Goal: Task Accomplishment & Management: Manage account settings

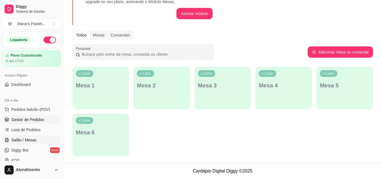
click at [27, 118] on span "Gestor de Pedidos" at bounding box center [27, 120] width 33 height 6
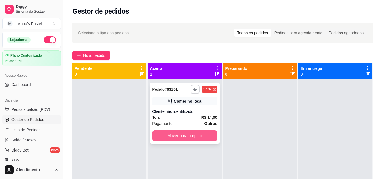
click at [185, 138] on button "Mover para preparo" at bounding box center [184, 135] width 65 height 11
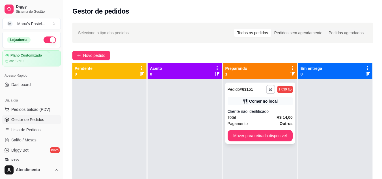
click at [270, 111] on div "Cliente não identificado" at bounding box center [259, 111] width 65 height 6
click at [254, 106] on div "**********" at bounding box center [259, 112] width 69 height 61
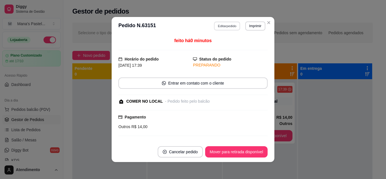
click at [228, 29] on button "Editar pedido" at bounding box center [227, 25] width 26 height 9
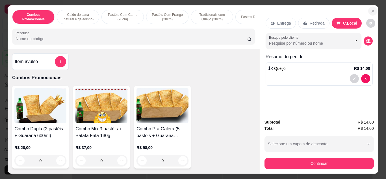
click at [374, 7] on button "Close" at bounding box center [372, 10] width 9 height 9
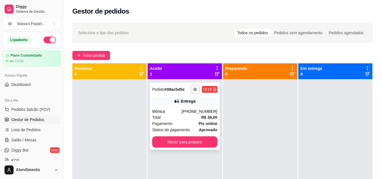
click at [195, 110] on div "[PHONE_NUMBER]" at bounding box center [199, 111] width 36 height 6
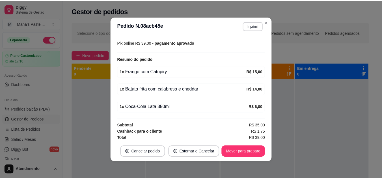
scroll to position [165, 0]
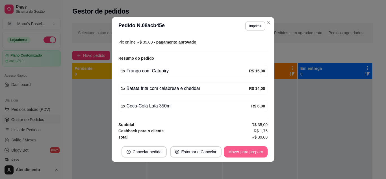
click at [234, 151] on button "Mover para preparo" at bounding box center [246, 151] width 44 height 11
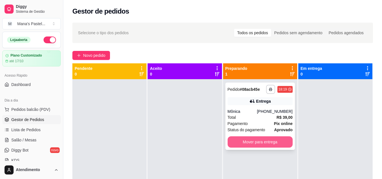
click at [250, 141] on button "Mover para entrega" at bounding box center [259, 141] width 65 height 11
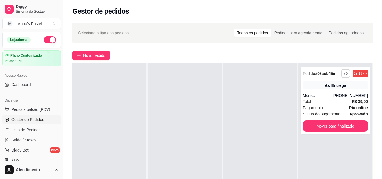
scroll to position [0, 0]
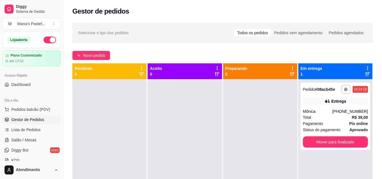
click at [60, 75] on div "Diggy Sistema de Gestão M Mana's Pastel ... Loja aberta Plano Customizado até 1…" at bounding box center [31, 89] width 63 height 179
click at [62, 72] on button "Toggle Sidebar" at bounding box center [63, 89] width 5 height 179
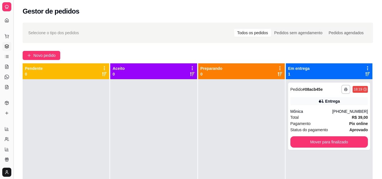
click at [14, 57] on button "Toggle Sidebar" at bounding box center [13, 89] width 5 height 179
click at [13, 57] on div "Diggy Sistema de Gestão M Mana's Pastel ... Loja aberta Plano Customizado até 1…" at bounding box center [6, 89] width 13 height 179
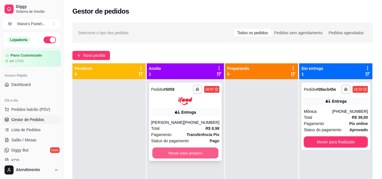
click at [185, 153] on button "Mover para preparo" at bounding box center [185, 152] width 66 height 11
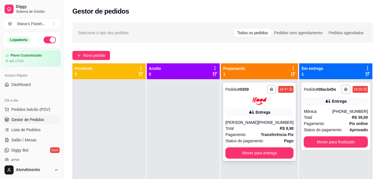
click at [268, 112] on div "Entrega" at bounding box center [259, 112] width 68 height 8
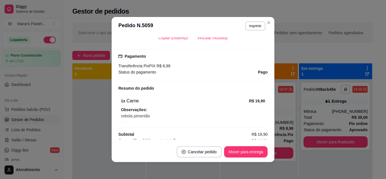
scroll to position [150, 0]
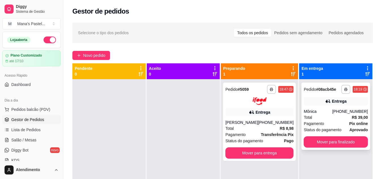
click at [331, 116] on div "Total R$ 39,00" at bounding box center [335, 117] width 64 height 6
click at [279, 108] on div "Entrega" at bounding box center [259, 112] width 68 height 8
click at [311, 105] on div "**********" at bounding box center [335, 115] width 69 height 67
click at [342, 119] on div "Total R$ 39,00" at bounding box center [335, 117] width 64 height 6
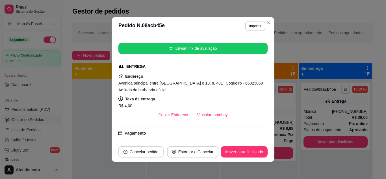
scroll to position [89, 0]
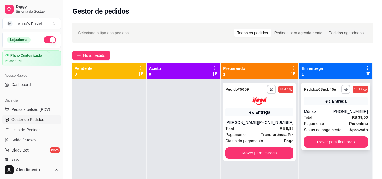
click at [317, 108] on div "**********" at bounding box center [335, 115] width 69 height 67
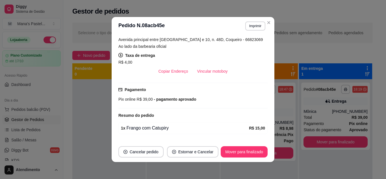
scroll to position [134, 0]
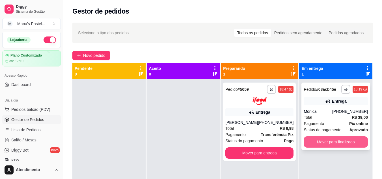
click at [331, 145] on button "Mover para finalizado" at bounding box center [335, 141] width 64 height 11
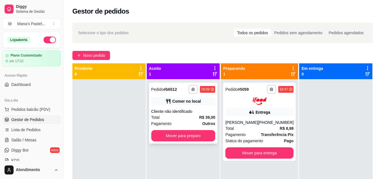
click at [194, 112] on div "Cliente não identificado" at bounding box center [183, 111] width 64 height 6
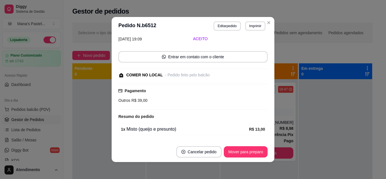
scroll to position [0, 0]
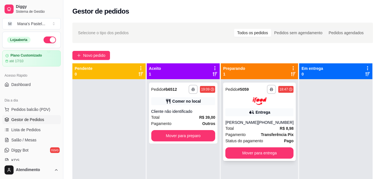
click at [233, 110] on div "Entrega" at bounding box center [259, 112] width 68 height 8
click at [270, 88] on icon "button" at bounding box center [271, 89] width 3 height 3
click at [244, 112] on button "IMPRESSORA" at bounding box center [252, 109] width 40 height 9
click at [210, 119] on strong "R$ 39,00" at bounding box center [207, 117] width 16 height 5
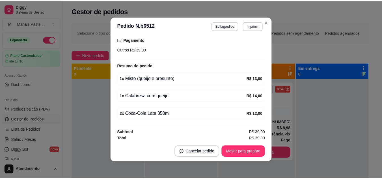
scroll to position [77, 0]
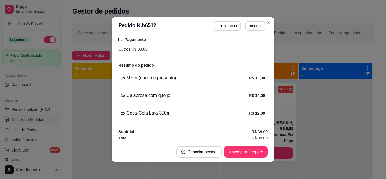
click at [266, 18] on header "**********" at bounding box center [193, 26] width 163 height 18
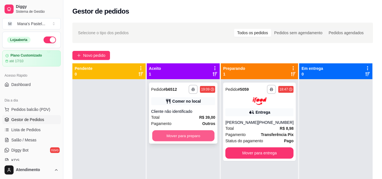
click at [193, 136] on button "Mover para preparo" at bounding box center [183, 135] width 62 height 11
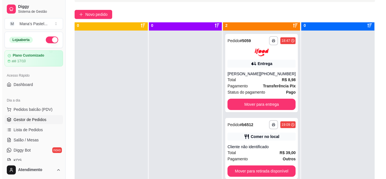
scroll to position [16, 0]
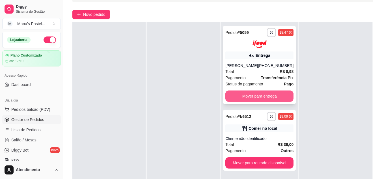
click at [262, 94] on button "Mover para entrega" at bounding box center [259, 95] width 68 height 11
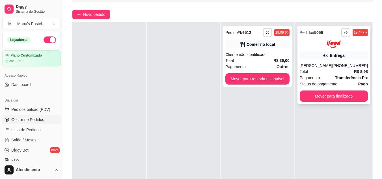
click at [336, 58] on div "Entrega" at bounding box center [336, 56] width 15 height 6
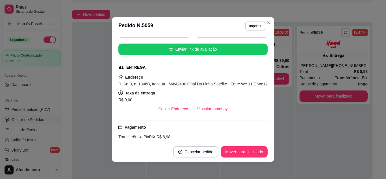
scroll to position [53, 0]
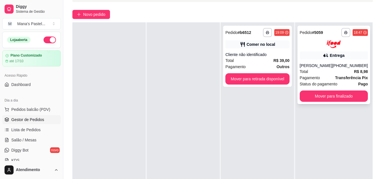
click at [343, 74] on div "Total R$ 8,98" at bounding box center [333, 71] width 68 height 6
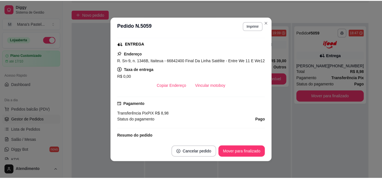
scroll to position [104, 0]
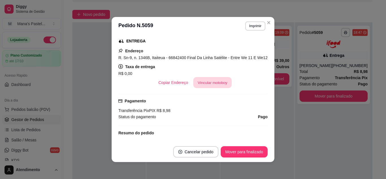
click at [205, 82] on button "Vincular motoboy" at bounding box center [212, 82] width 38 height 11
click at [212, 85] on button "Vincular motoboy" at bounding box center [212, 82] width 38 height 11
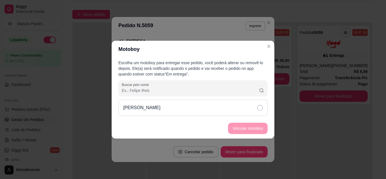
click at [232, 112] on div "[PERSON_NAME]" at bounding box center [192, 107] width 149 height 16
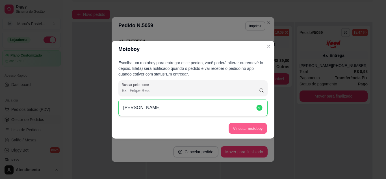
click at [251, 127] on button "Vincular motoboy" at bounding box center [248, 128] width 38 height 11
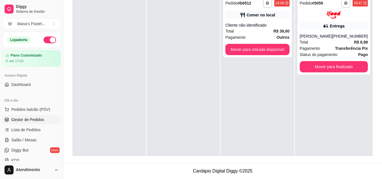
scroll to position [0, 0]
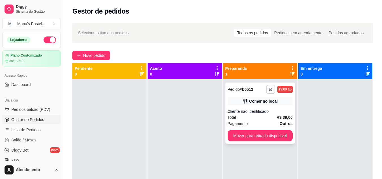
click at [258, 119] on div "Total R$ 39,00" at bounding box center [259, 117] width 65 height 6
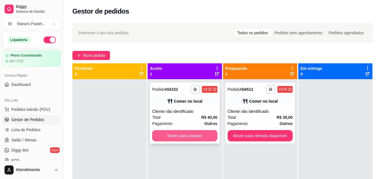
click at [183, 137] on button "Mover para preparo" at bounding box center [184, 135] width 65 height 11
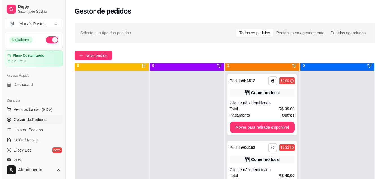
scroll to position [16, 0]
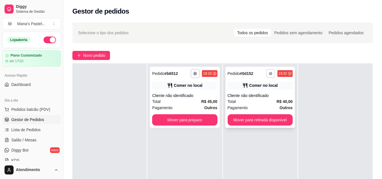
click at [266, 75] on button "button" at bounding box center [270, 73] width 9 height 9
click at [176, 95] on div "Cliente não identificado" at bounding box center [184, 96] width 65 height 6
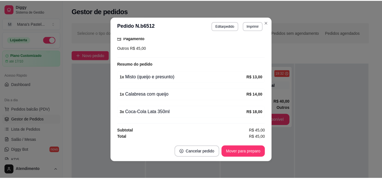
scroll to position [92, 0]
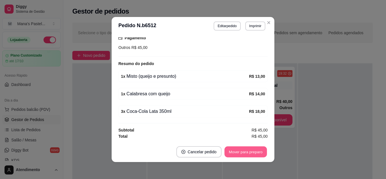
click at [249, 153] on button "Mover para preparo" at bounding box center [245, 151] width 42 height 11
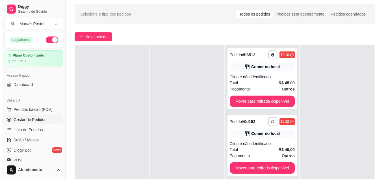
scroll to position [38, 0]
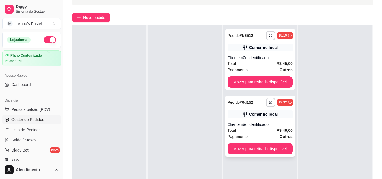
click at [257, 121] on div "**********" at bounding box center [259, 125] width 69 height 61
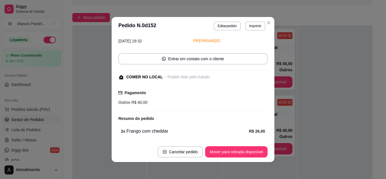
scroll to position [0, 0]
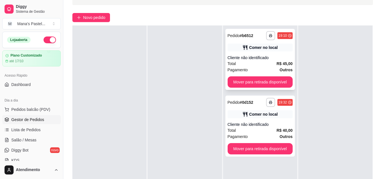
click at [253, 60] on div "Cliente não identificado" at bounding box center [259, 58] width 65 height 6
click at [242, 65] on div "Total R$ 45,00" at bounding box center [259, 63] width 65 height 6
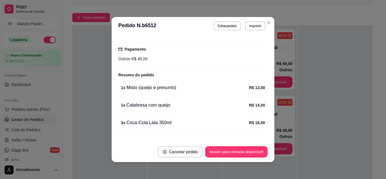
scroll to position [90, 0]
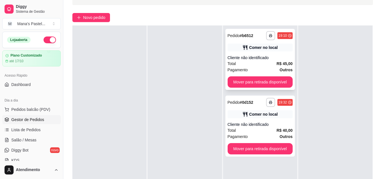
click at [261, 60] on div "Cliente não identificado" at bounding box center [259, 58] width 65 height 6
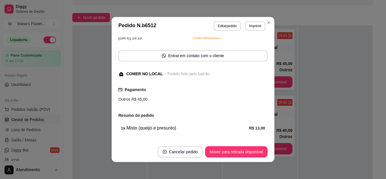
scroll to position [92, 0]
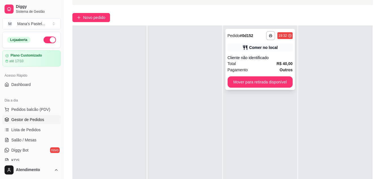
click at [245, 69] on div "Pagamento Outros" at bounding box center [259, 70] width 65 height 6
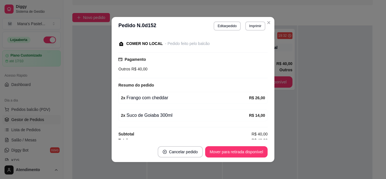
scroll to position [59, 0]
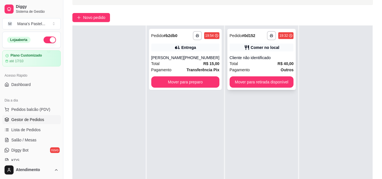
click at [268, 57] on div "Cliente não identificado" at bounding box center [261, 58] width 64 height 6
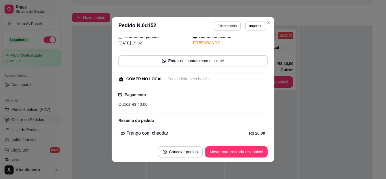
scroll to position [0, 0]
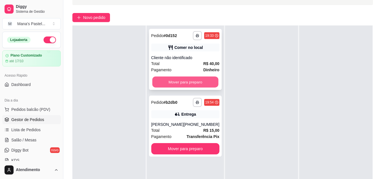
click at [200, 81] on button "Mover para preparo" at bounding box center [185, 82] width 66 height 11
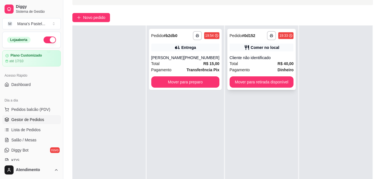
click at [265, 59] on div "Cliente não identificado" at bounding box center [261, 58] width 64 height 6
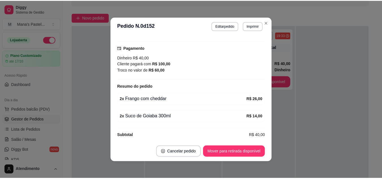
scroll to position [82, 0]
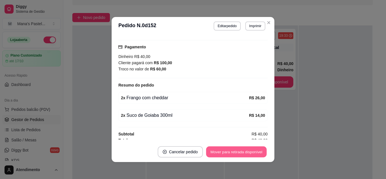
click at [240, 156] on button "Mover para retirada disponível" at bounding box center [236, 151] width 60 height 11
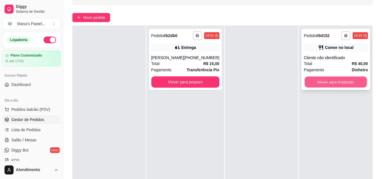
click at [305, 82] on button "Mover para finalizado" at bounding box center [336, 82] width 62 height 11
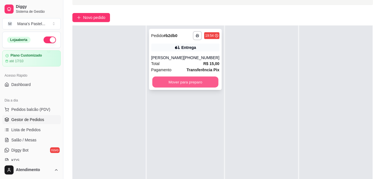
click at [195, 84] on button "Mover para preparo" at bounding box center [185, 82] width 66 height 11
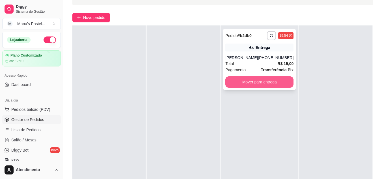
click at [243, 85] on button "Mover para entrega" at bounding box center [259, 81] width 68 height 11
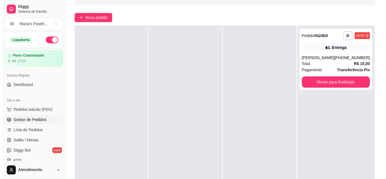
scroll to position [0, 0]
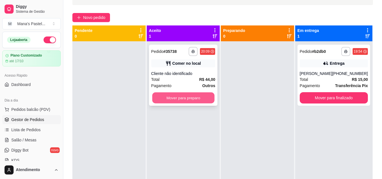
click at [192, 95] on button "Mover para preparo" at bounding box center [183, 97] width 62 height 11
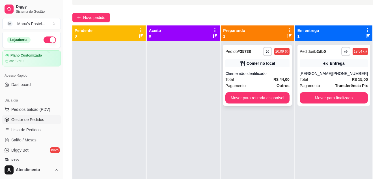
click at [237, 73] on div "Cliente não identificado" at bounding box center [257, 74] width 64 height 6
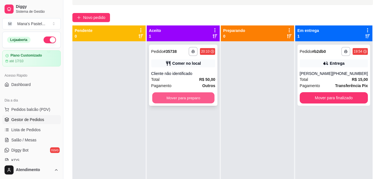
click at [178, 97] on button "Mover para preparo" at bounding box center [183, 97] width 62 height 11
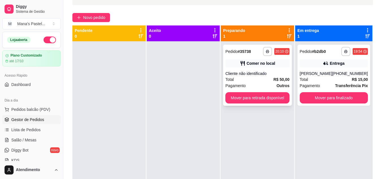
click at [264, 77] on div "Total R$ 50,00" at bounding box center [257, 79] width 64 height 6
click at [325, 70] on div "**********" at bounding box center [333, 75] width 73 height 61
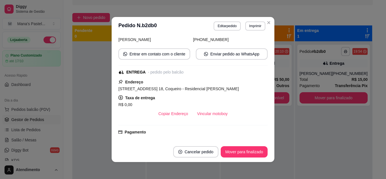
scroll to position [71, 0]
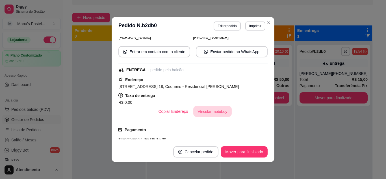
click at [212, 109] on button "Vincular motoboy" at bounding box center [212, 111] width 38 height 11
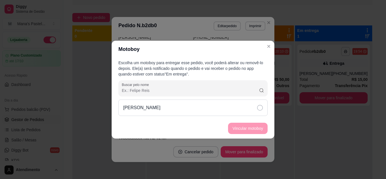
click at [223, 108] on div "[PERSON_NAME]" at bounding box center [192, 107] width 149 height 16
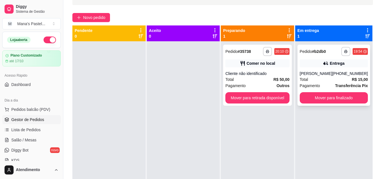
click at [334, 77] on div "Total R$ 15,00" at bounding box center [333, 79] width 68 height 6
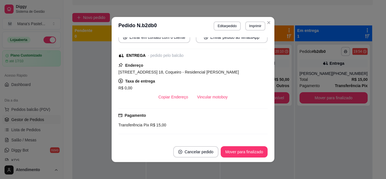
scroll to position [88, 0]
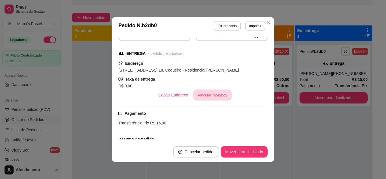
click at [216, 96] on button "Vincular motoboy" at bounding box center [212, 95] width 38 height 11
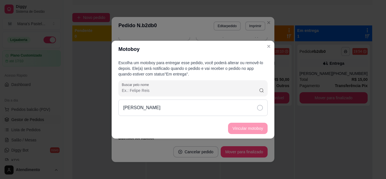
click at [205, 102] on div "[PERSON_NAME]" at bounding box center [192, 107] width 149 height 16
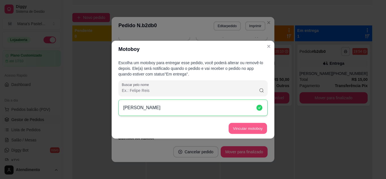
click at [253, 127] on button "Vincular motoboy" at bounding box center [248, 128] width 38 height 11
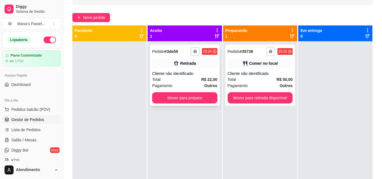
click at [201, 74] on div "Cliente não identificado" at bounding box center [184, 74] width 65 height 6
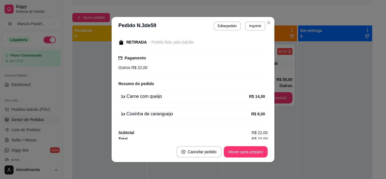
scroll to position [0, 0]
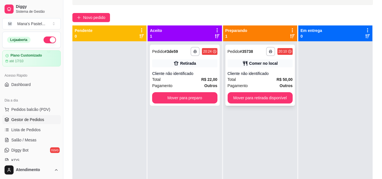
click at [249, 77] on div "Total R$ 50,00" at bounding box center [259, 79] width 65 height 6
click at [200, 98] on button "Mover para preparo" at bounding box center [184, 97] width 63 height 11
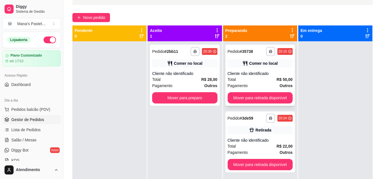
click at [272, 85] on div "Pagamento Outros" at bounding box center [259, 85] width 65 height 6
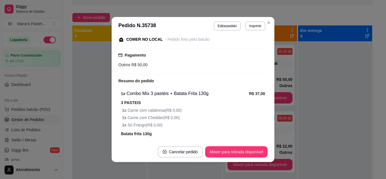
scroll to position [77, 0]
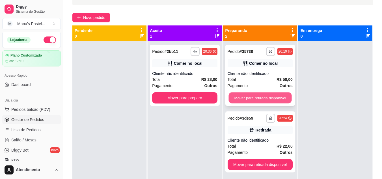
click at [266, 98] on button "Mover para retirada disponível" at bounding box center [259, 97] width 63 height 11
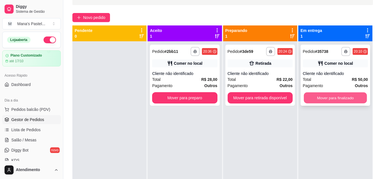
click at [327, 101] on button "Mover para finalizado" at bounding box center [334, 97] width 63 height 11
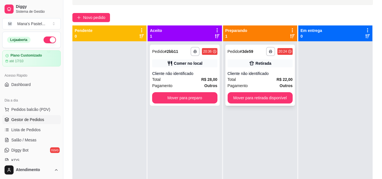
click at [273, 82] on div "Total R$ 22,00" at bounding box center [259, 79] width 65 height 6
click at [259, 83] on div "Pagamento Outros" at bounding box center [259, 85] width 65 height 6
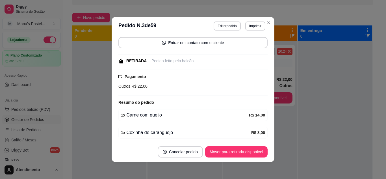
scroll to position [47, 0]
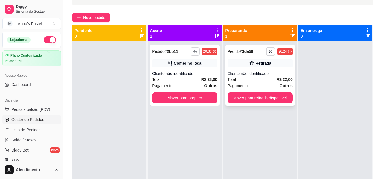
click at [259, 81] on div "Total R$ 22,00" at bounding box center [259, 79] width 65 height 6
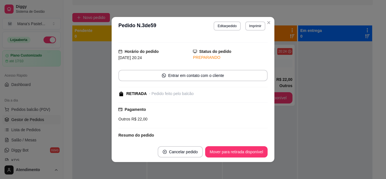
scroll to position [1, 0]
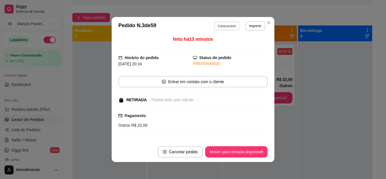
click at [218, 25] on button "Editar pedido" at bounding box center [227, 25] width 26 height 9
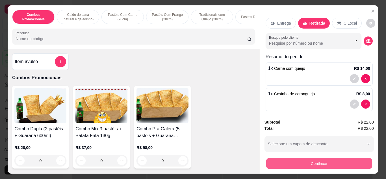
click at [310, 166] on button "Continuar" at bounding box center [319, 163] width 106 height 11
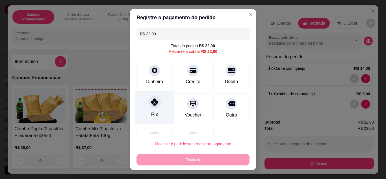
click at [159, 106] on div "Pix" at bounding box center [155, 106] width 40 height 33
type input "R$ 0,00"
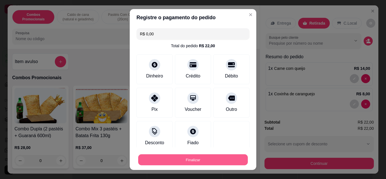
click at [178, 158] on button "Finalizar" at bounding box center [193, 159] width 110 height 11
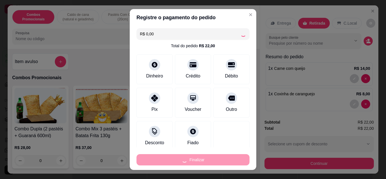
type input "0"
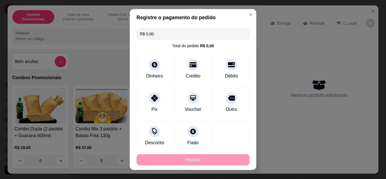
type input "-R$ 22,00"
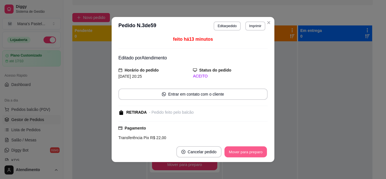
click at [248, 148] on button "Mover para preparo" at bounding box center [245, 151] width 42 height 11
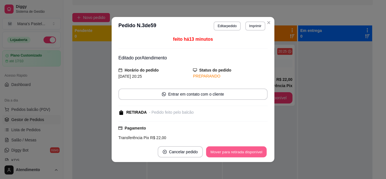
click at [248, 148] on button "Mover para retirada disponível" at bounding box center [236, 151] width 60 height 11
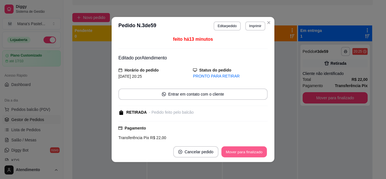
click at [239, 153] on button "Mover para finalizado" at bounding box center [243, 151] width 45 height 11
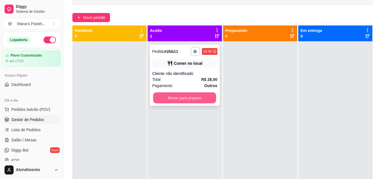
click at [184, 96] on button "Mover para preparo" at bounding box center [184, 97] width 63 height 11
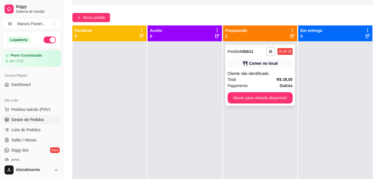
click at [253, 68] on div "**********" at bounding box center [259, 75] width 69 height 61
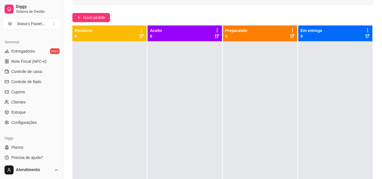
scroll to position [228, 0]
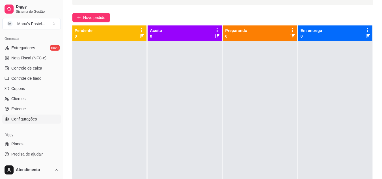
click at [26, 117] on span "Configurações" at bounding box center [23, 119] width 25 height 6
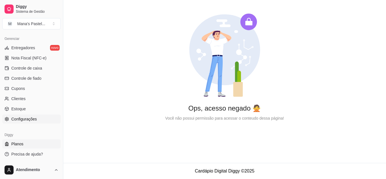
click at [30, 148] on link "Planos" at bounding box center [31, 143] width 58 height 9
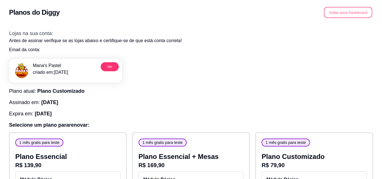
click at [358, 18] on button "Voltar para Dashboard" at bounding box center [348, 12] width 48 height 11
